Goal: Transaction & Acquisition: Purchase product/service

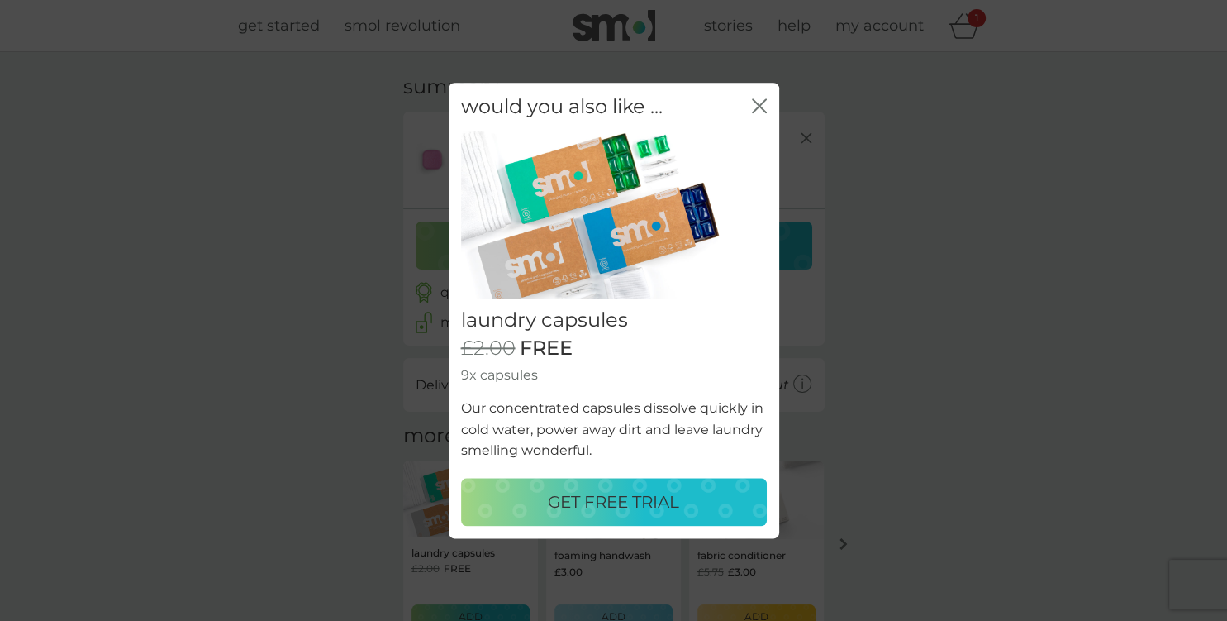
click at [761, 108] on icon "close" at bounding box center [763, 105] width 7 height 13
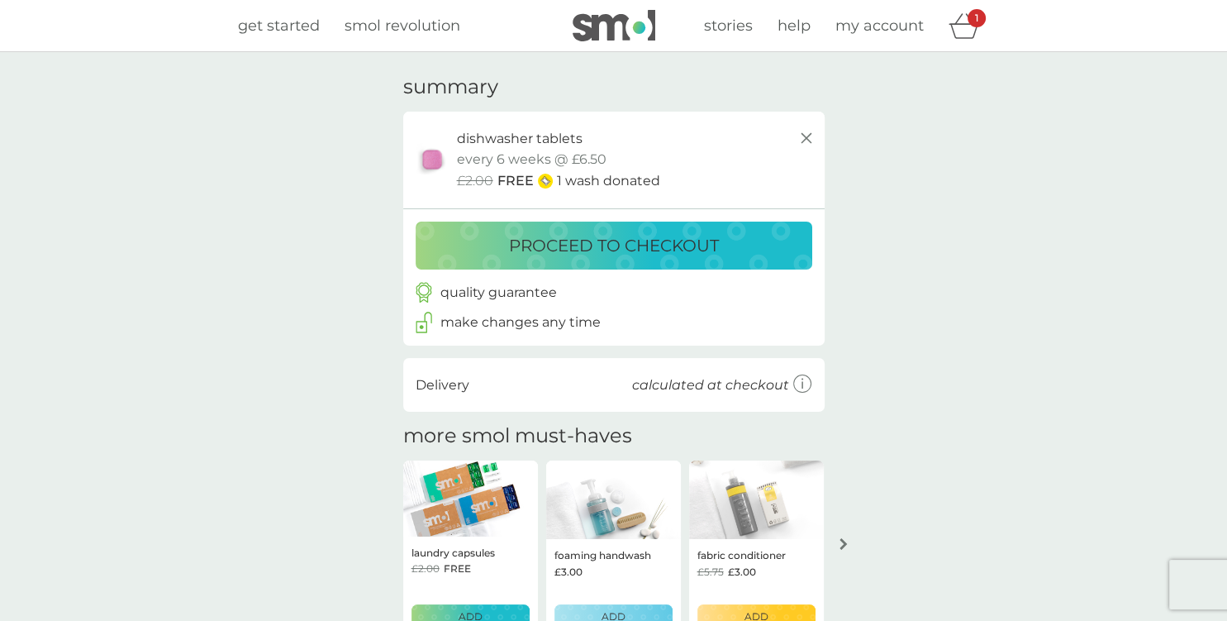
click at [641, 242] on p "proceed to checkout" at bounding box center [614, 245] width 210 height 26
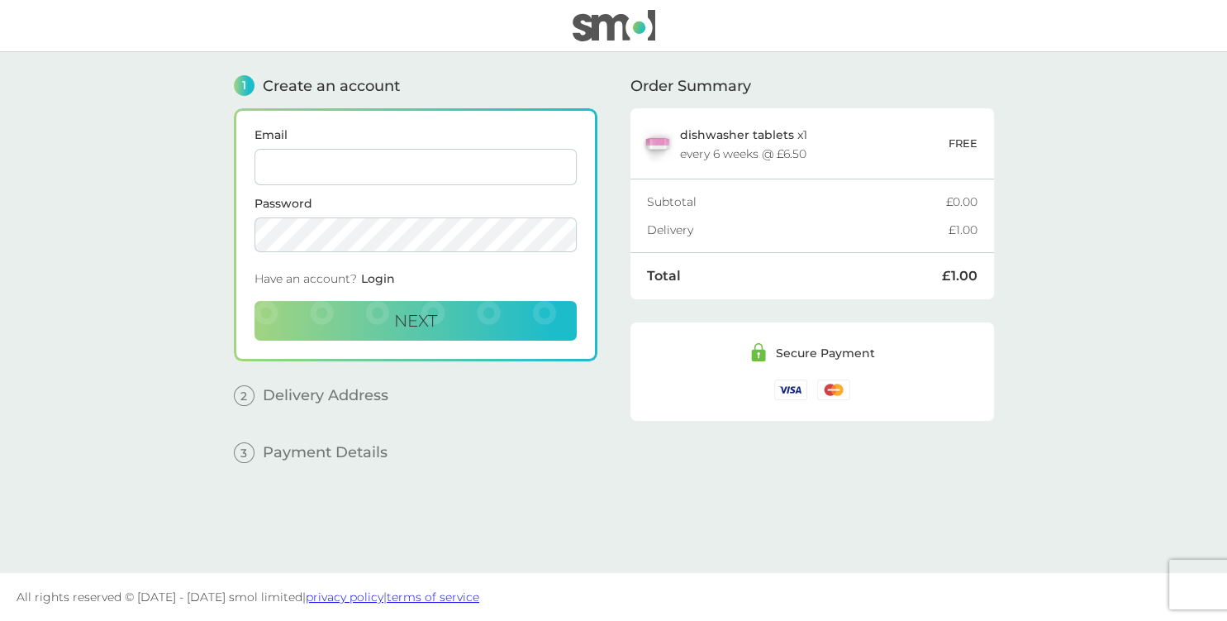
click at [460, 163] on input "Email" at bounding box center [416, 167] width 322 height 36
click at [408, 164] on input "[EMAIL_ADDRESS][DOMAIN_NAME]" at bounding box center [416, 167] width 322 height 36
type input "[EMAIL_ADDRESS][DOMAIN_NAME]"
click at [417, 334] on button "Next" at bounding box center [416, 321] width 322 height 40
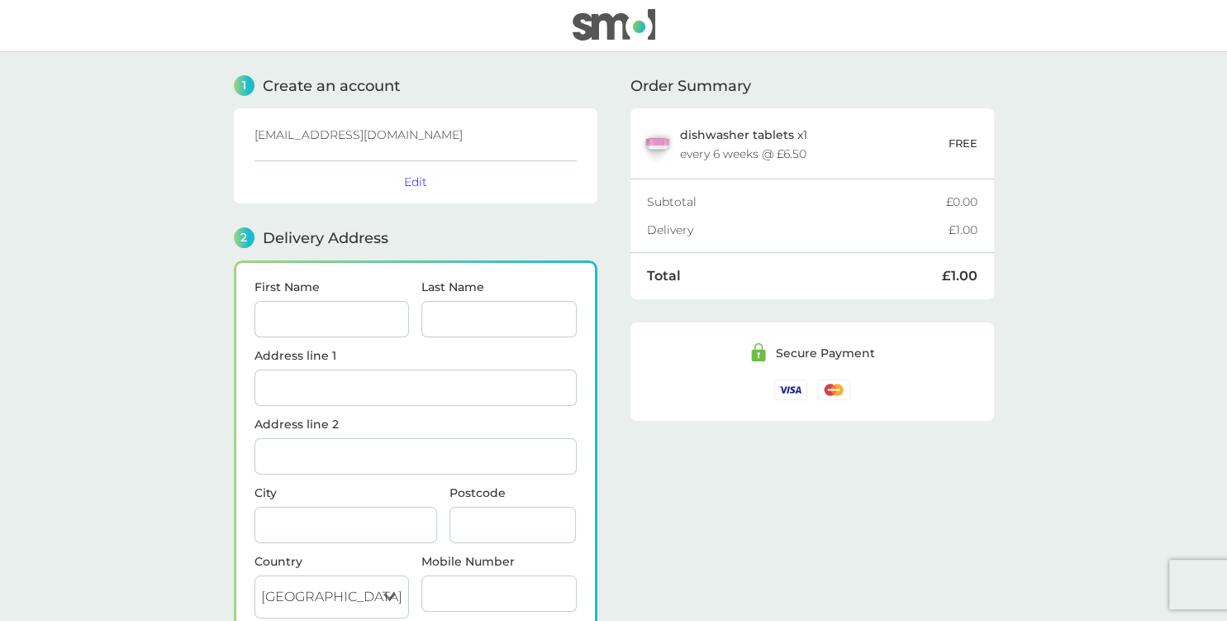
scroll to position [192, 0]
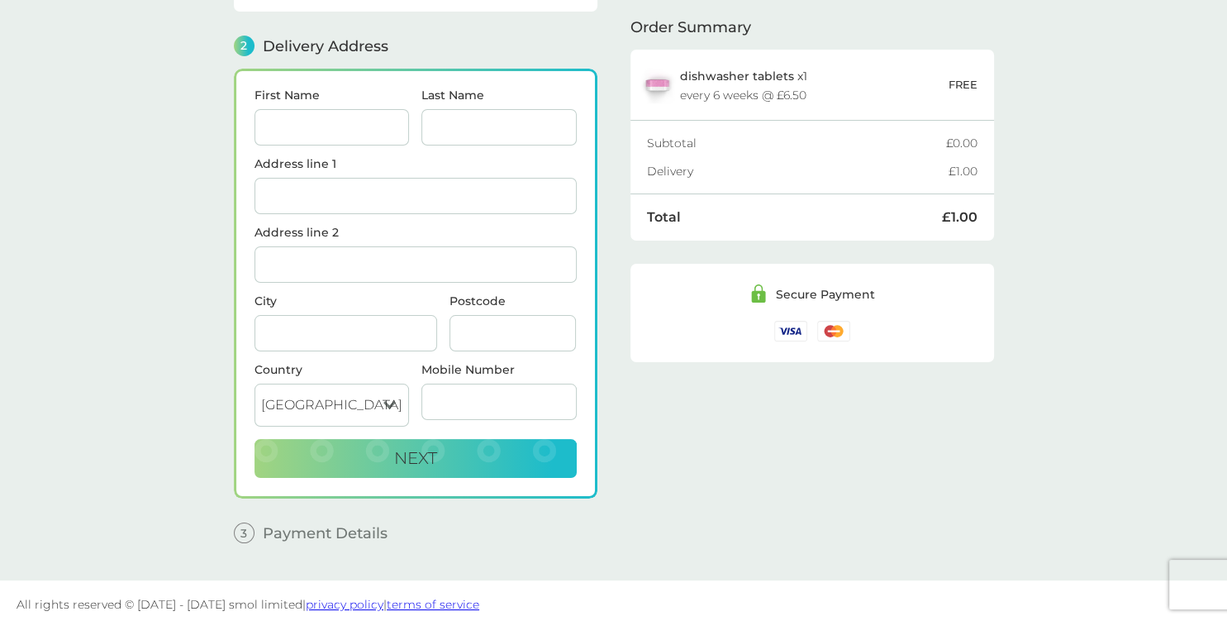
click at [369, 127] on input "First Name" at bounding box center [332, 127] width 155 height 36
type input "[PERSON_NAME]"
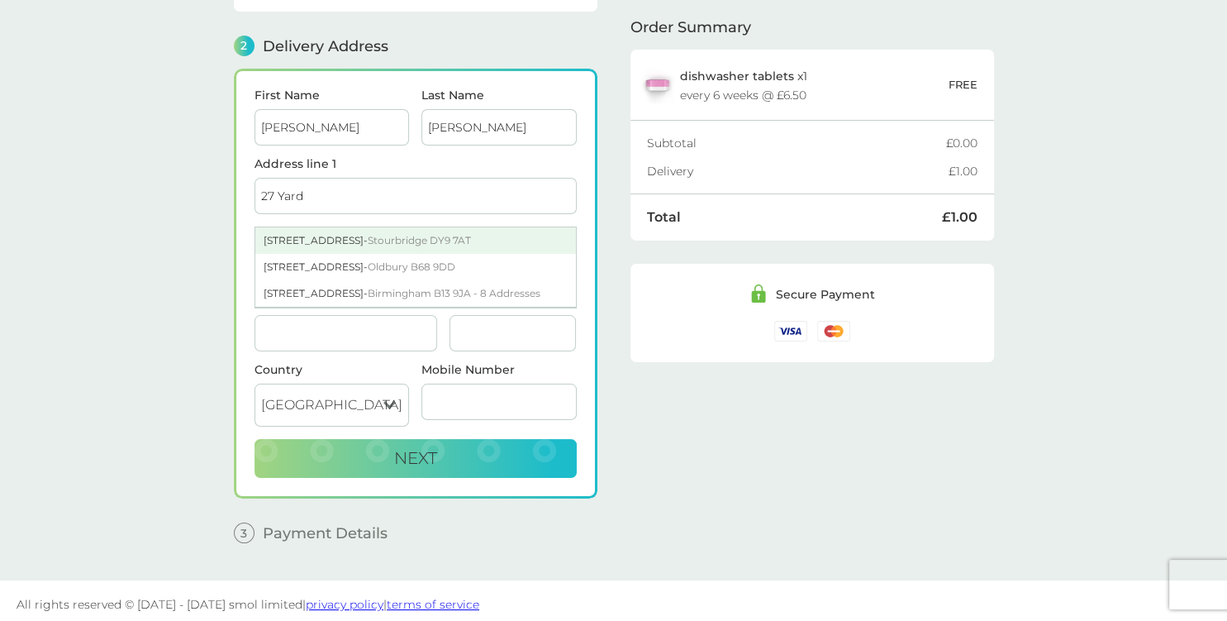
click at [293, 240] on div "[STREET_ADDRESS]" at bounding box center [415, 240] width 321 height 26
type input "[STREET_ADDRESS]"
type input "Stourbridge"
type input "DY9 7AT"
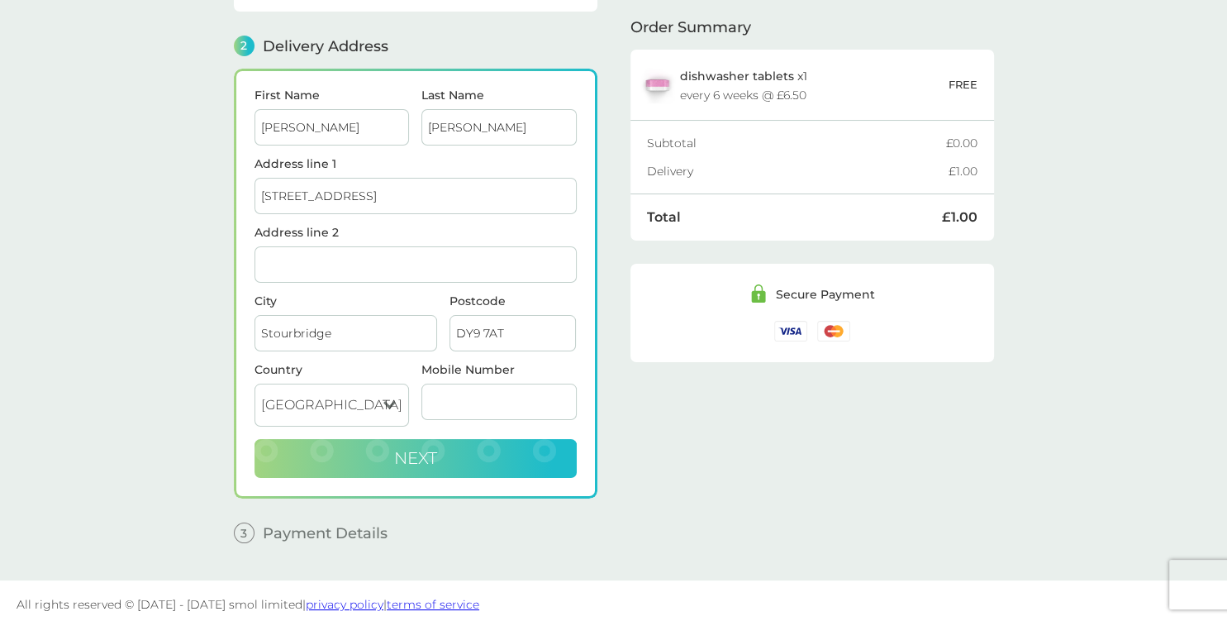
click at [457, 439] on button "Next" at bounding box center [416, 459] width 322 height 40
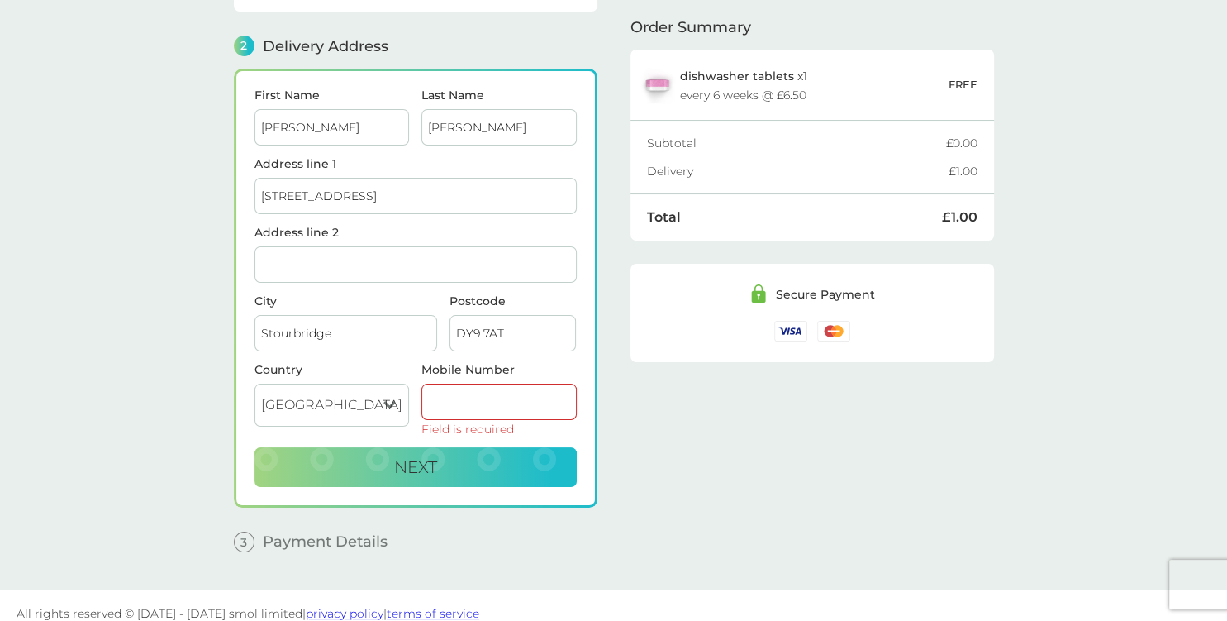
click at [465, 387] on input "Mobile Number" at bounding box center [499, 402] width 155 height 36
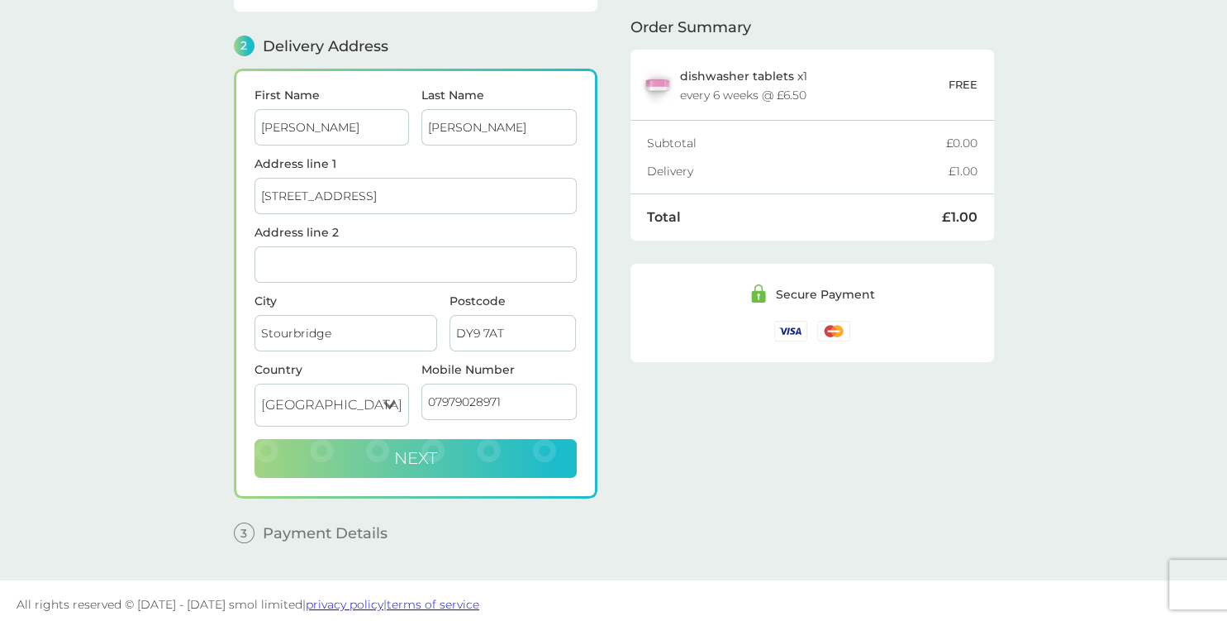
type input "07979028971"
click at [478, 454] on button "Next" at bounding box center [416, 459] width 322 height 40
checkbox input "true"
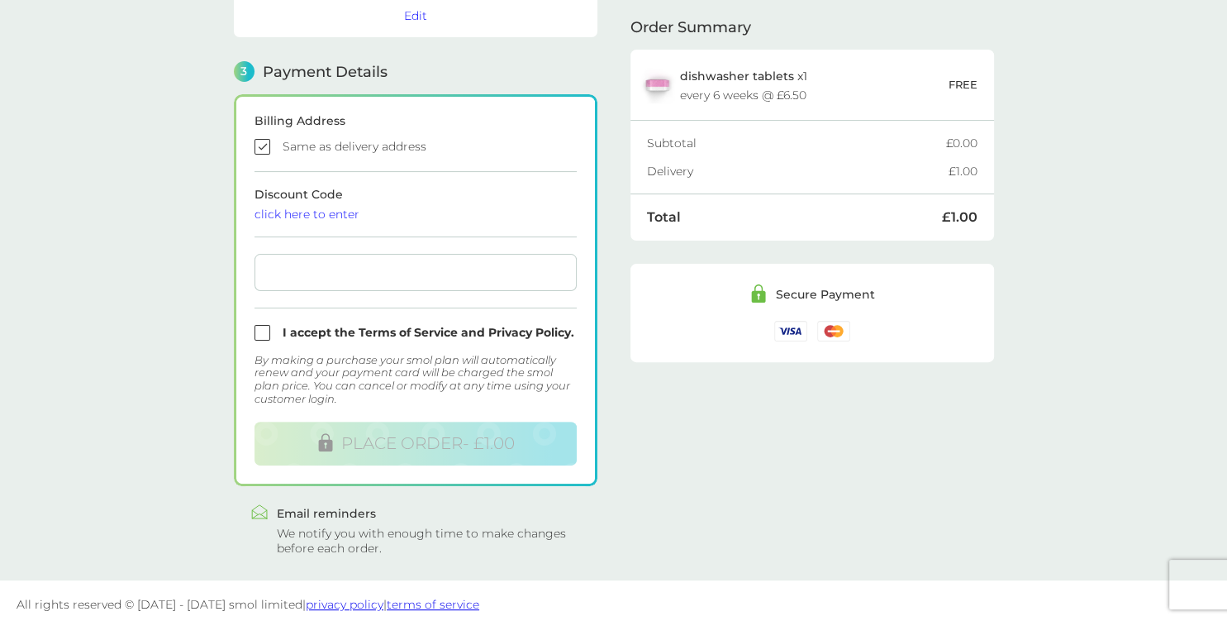
scroll to position [424, 0]
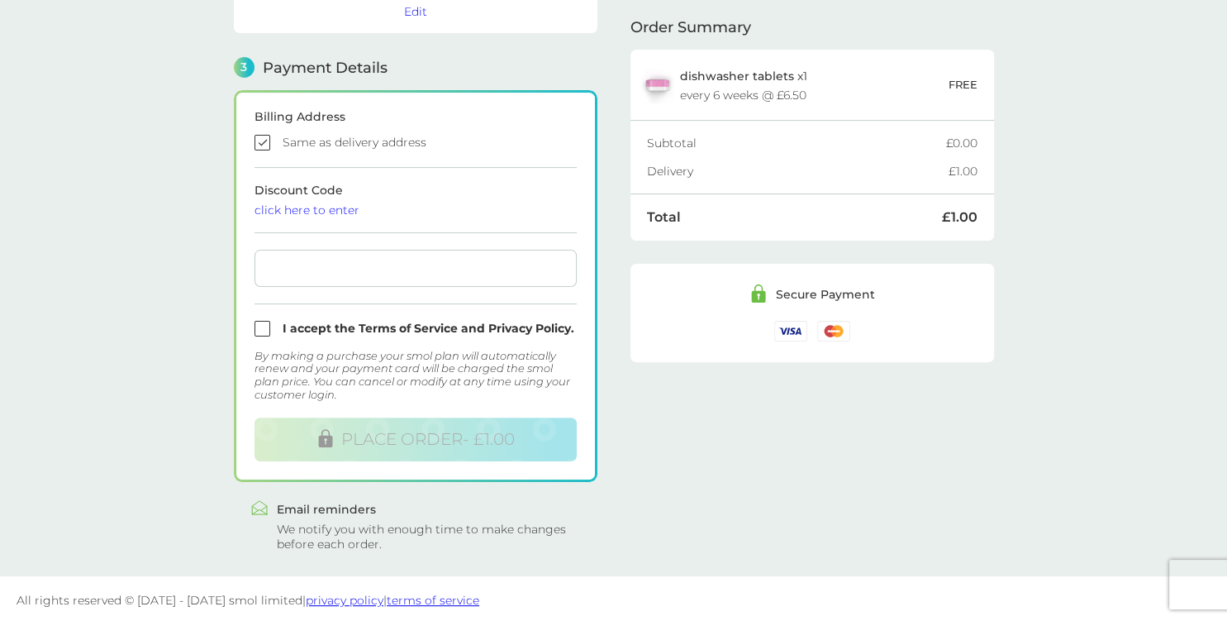
click at [261, 326] on input "checkbox" at bounding box center [416, 329] width 322 height 16
checkbox input "true"
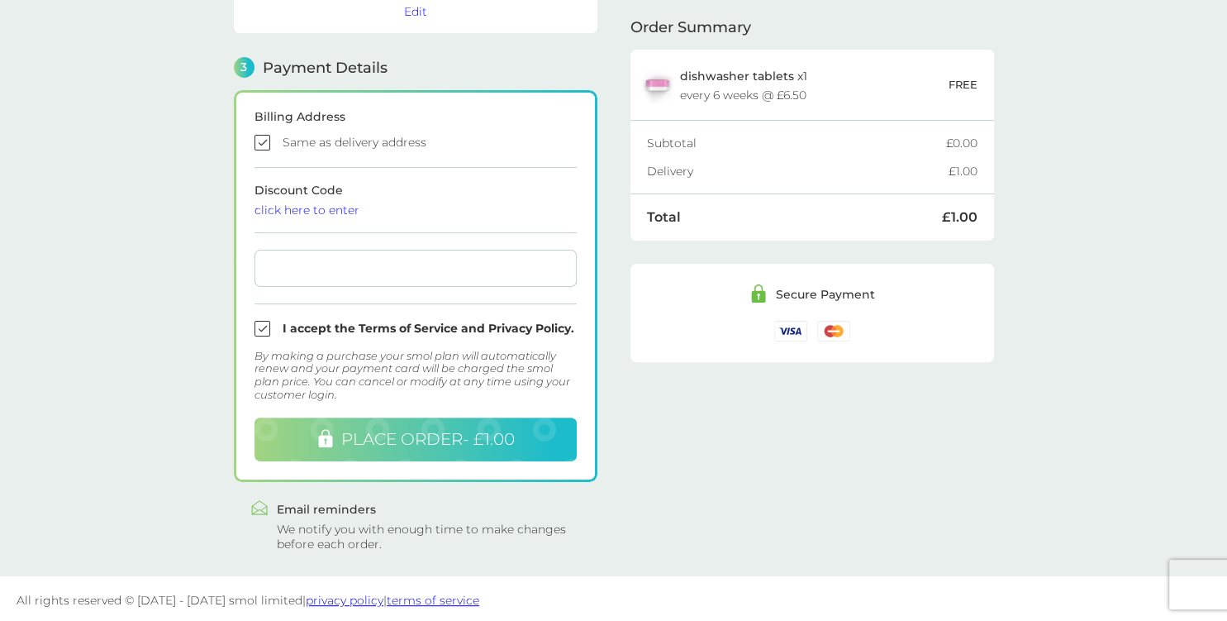
click at [470, 441] on span "PLACE ORDER - £1.00" at bounding box center [428, 439] width 174 height 20
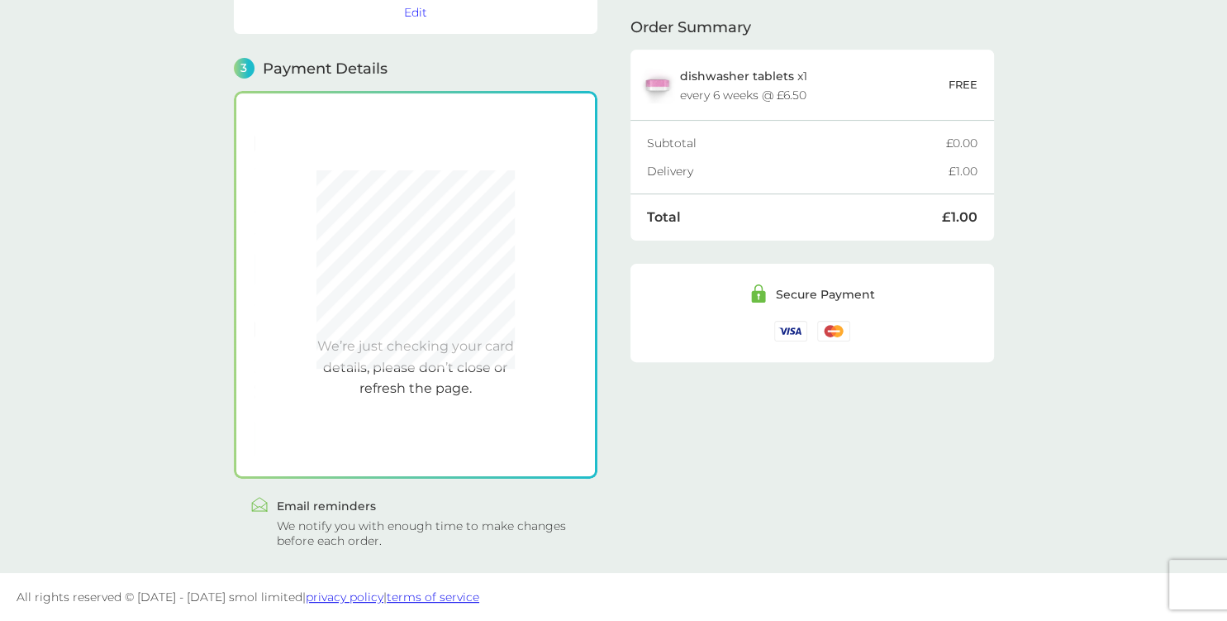
scroll to position [420, 0]
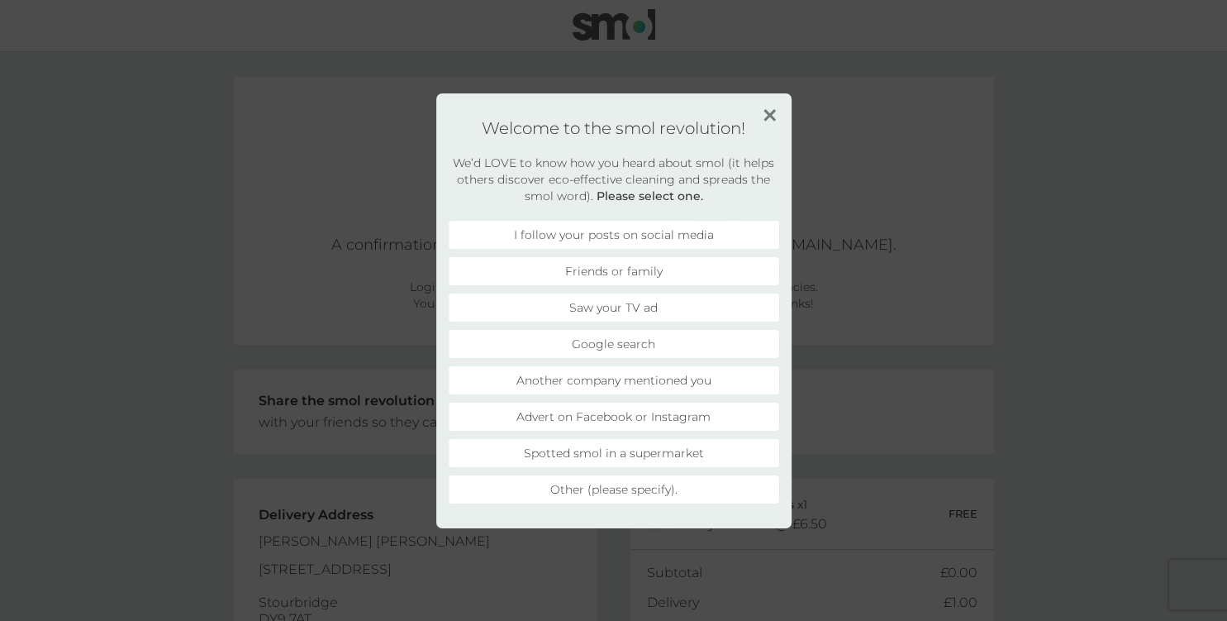
click at [699, 415] on li "Advert on Facebook or Instagram" at bounding box center [614, 417] width 331 height 28
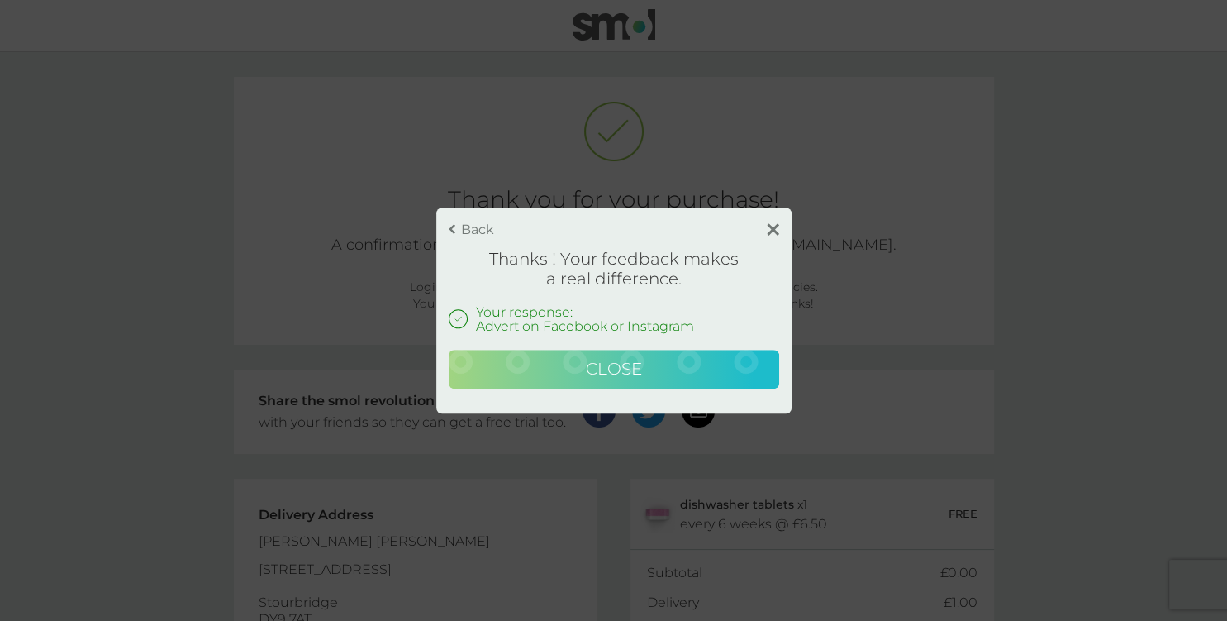
click at [655, 374] on button "Close" at bounding box center [614, 370] width 331 height 40
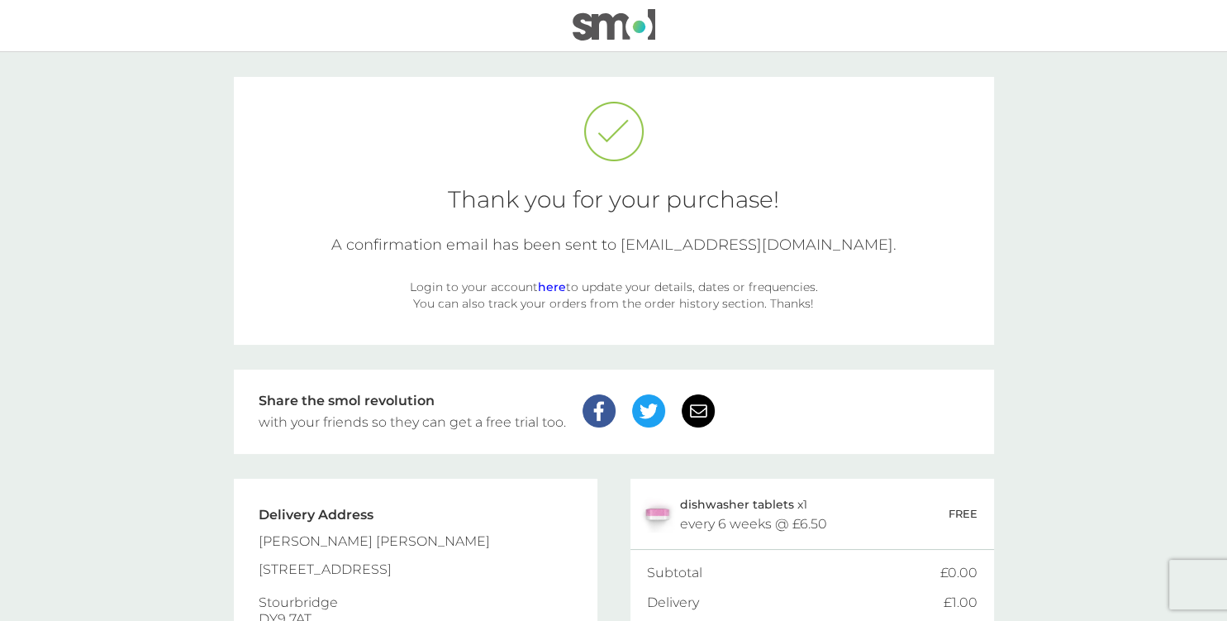
click at [619, 38] on img at bounding box center [614, 24] width 83 height 31
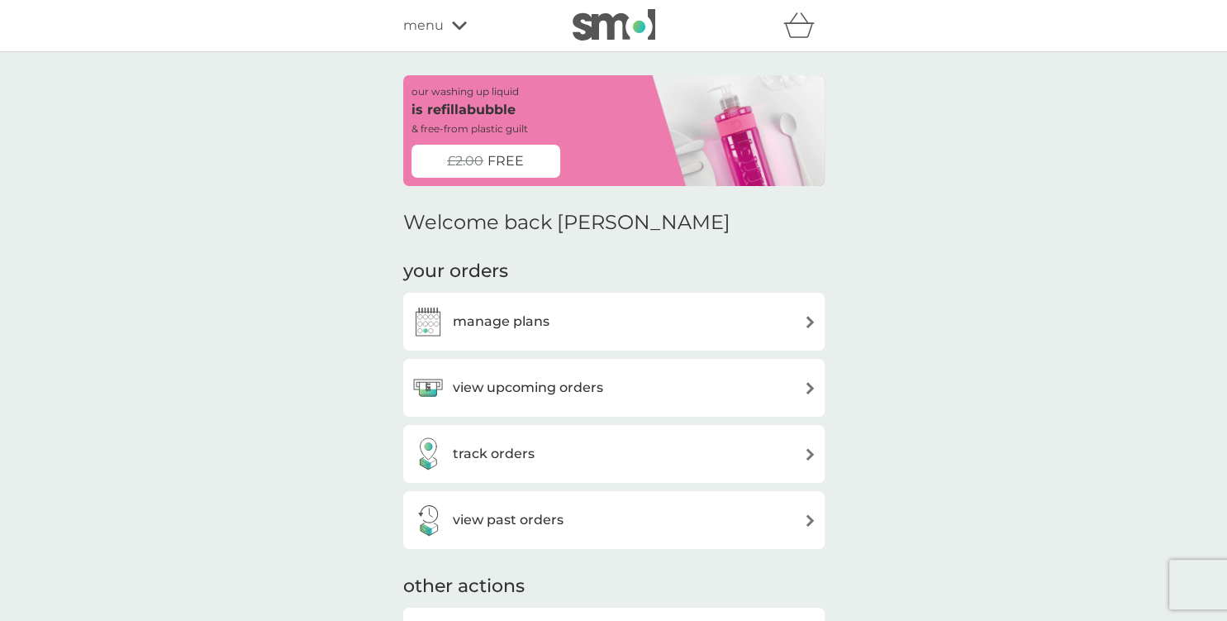
click at [630, 401] on div "view upcoming orders" at bounding box center [614, 387] width 405 height 33
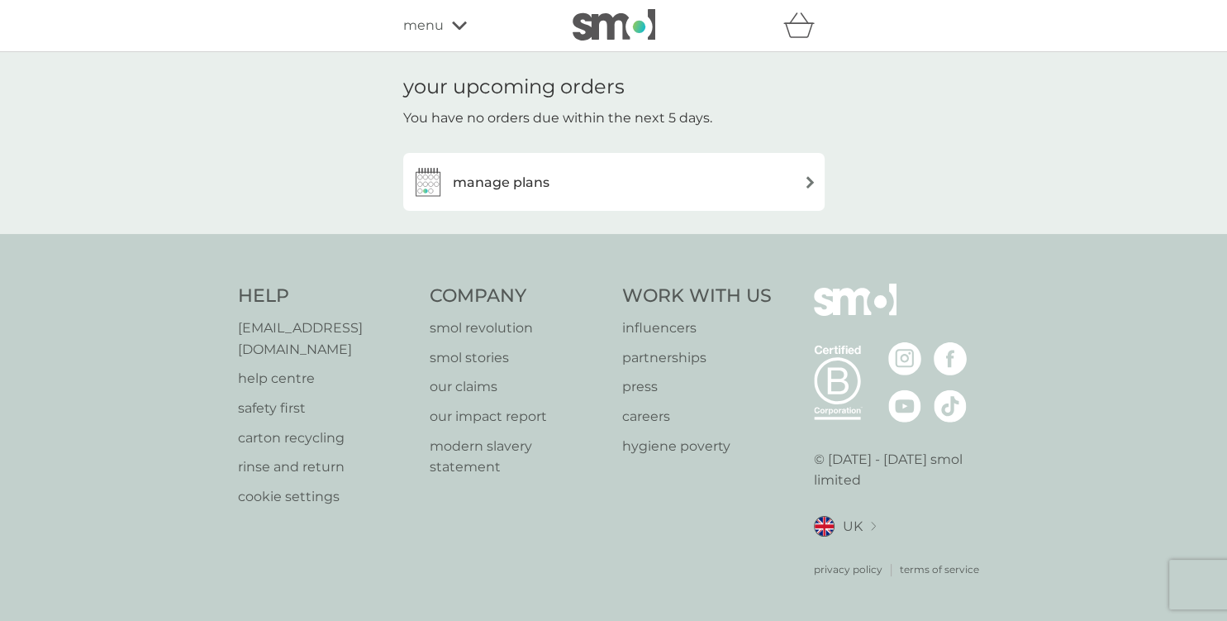
click at [535, 181] on h3 "manage plans" at bounding box center [501, 182] width 97 height 21
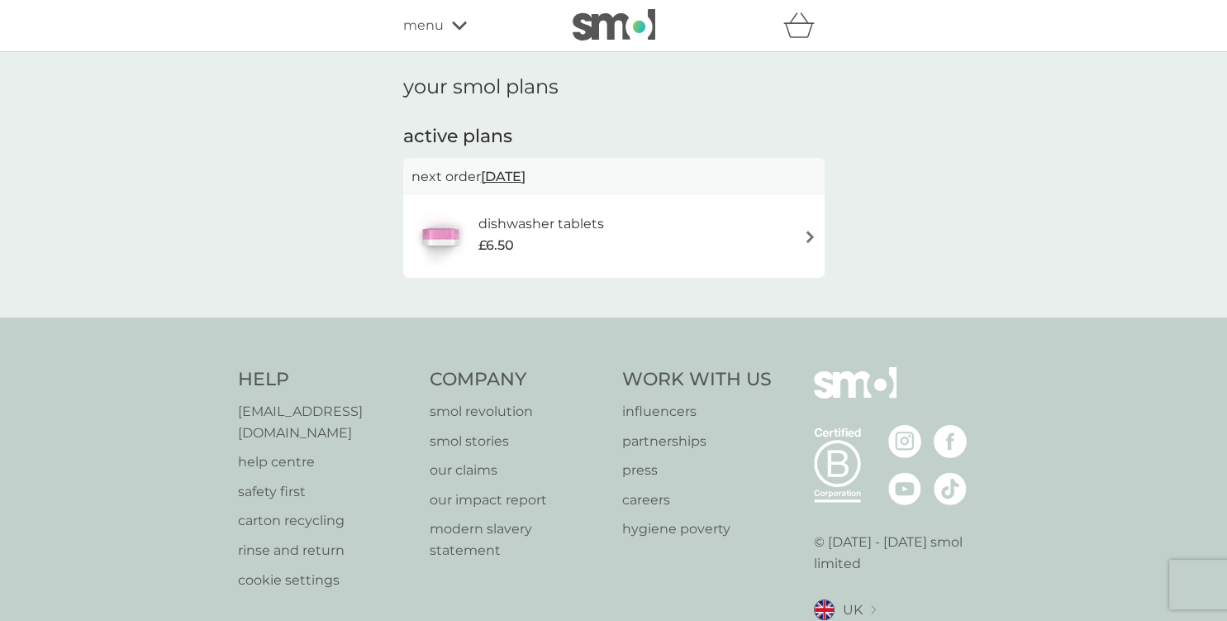
click at [522, 252] on div "£6.50" at bounding box center [542, 245] width 126 height 21
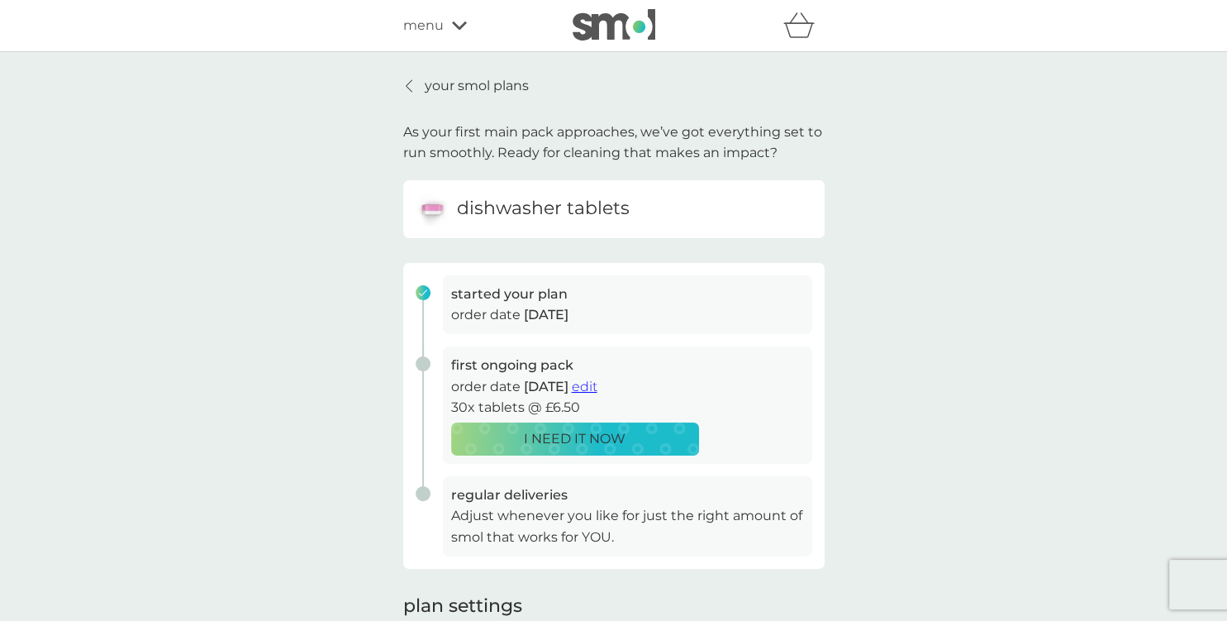
click at [431, 79] on p "your smol plans" at bounding box center [477, 85] width 104 height 21
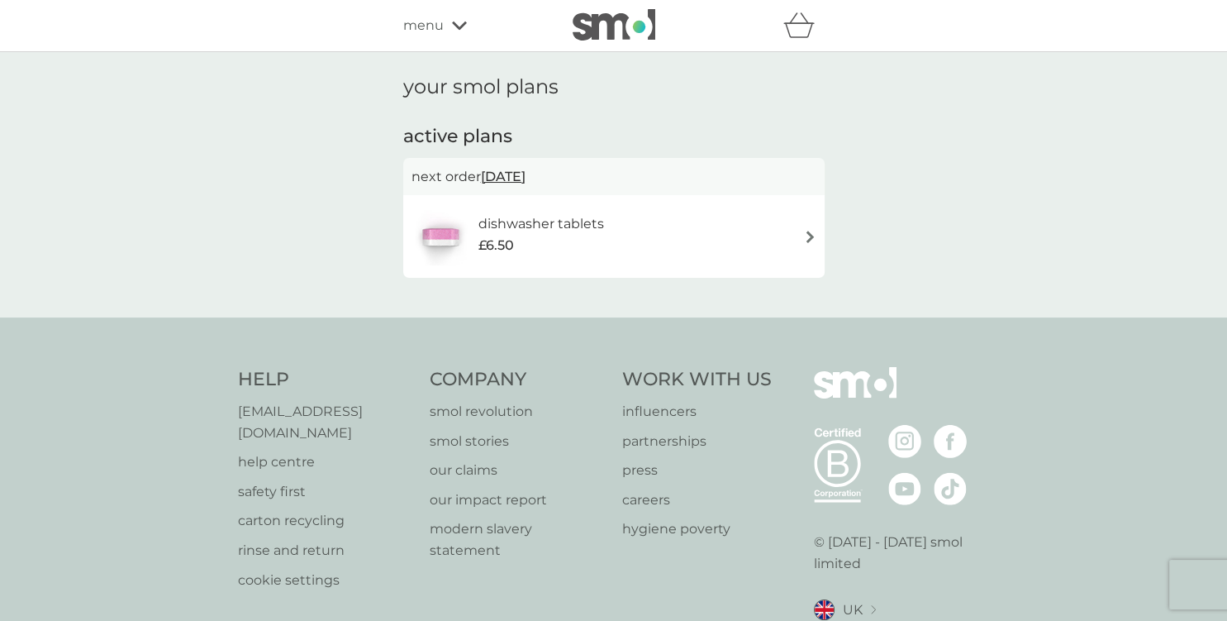
click at [443, 29] on div "menu" at bounding box center [473, 25] width 141 height 21
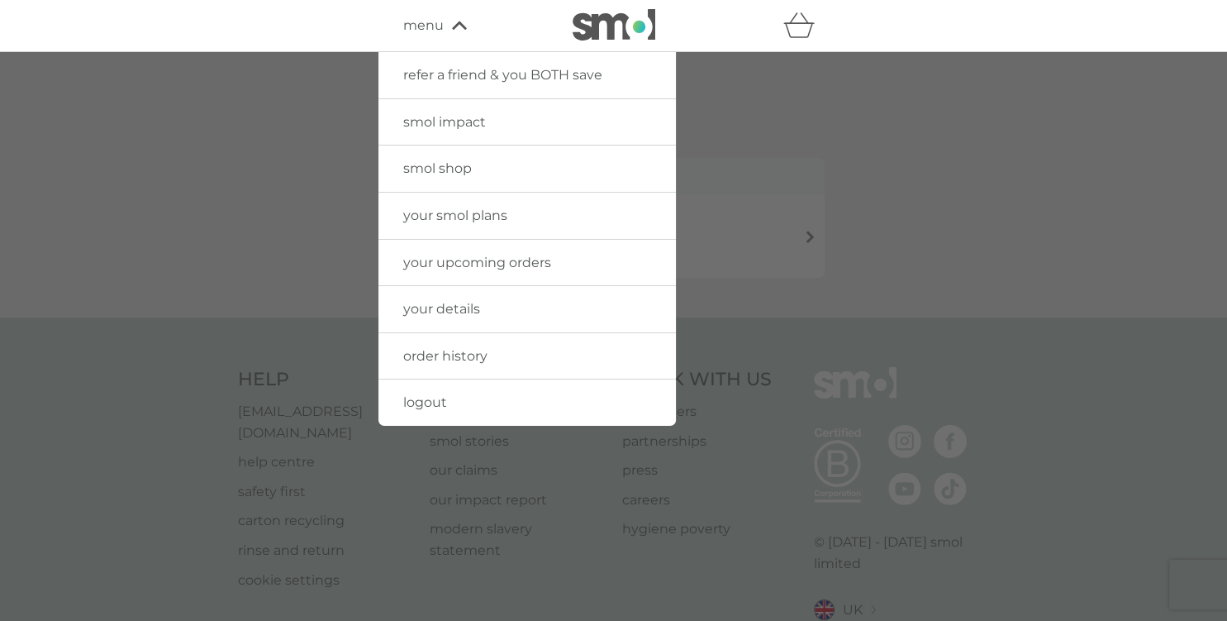
click at [936, 210] on div at bounding box center [613, 362] width 1227 height 621
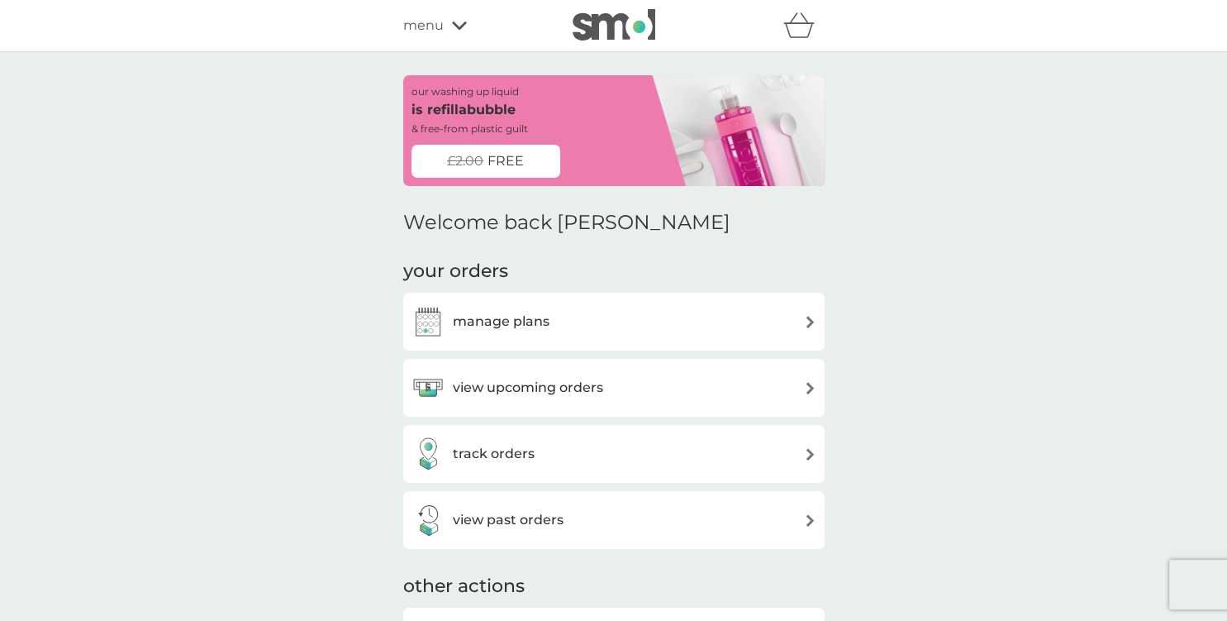
click at [646, 459] on div "track orders" at bounding box center [614, 453] width 405 height 33
